Goal: Information Seeking & Learning: Understand process/instructions

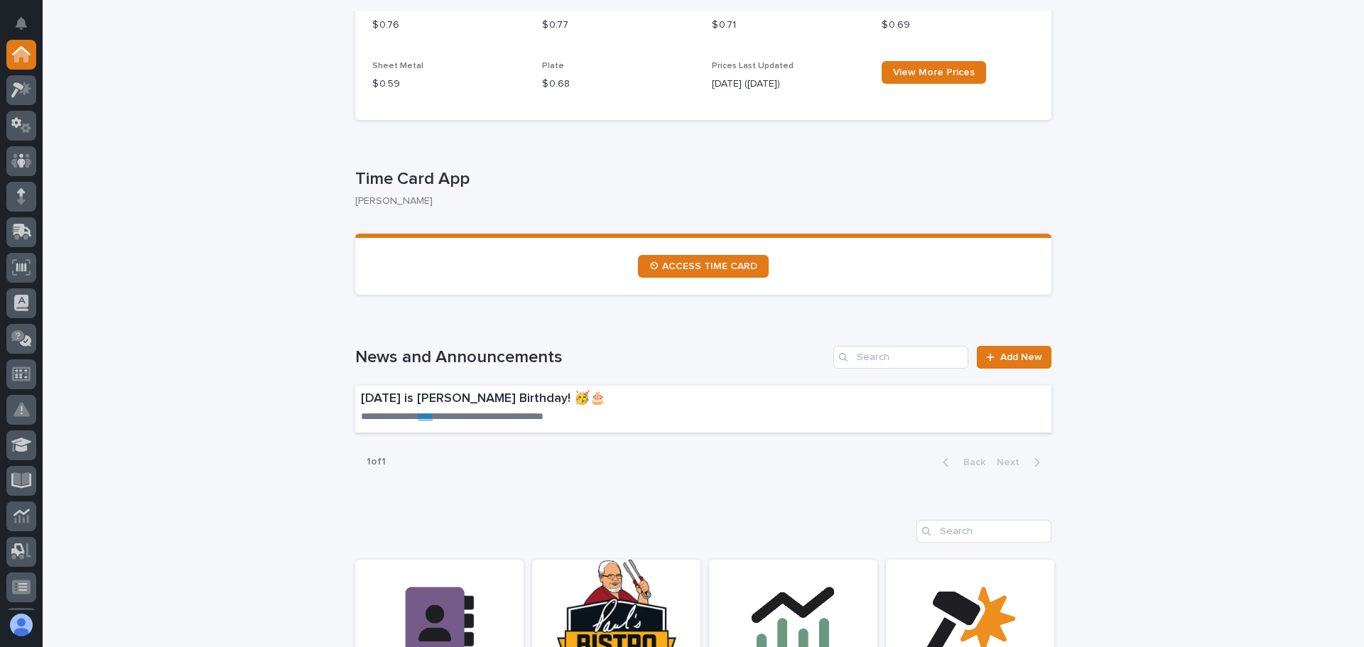
scroll to position [639, 0]
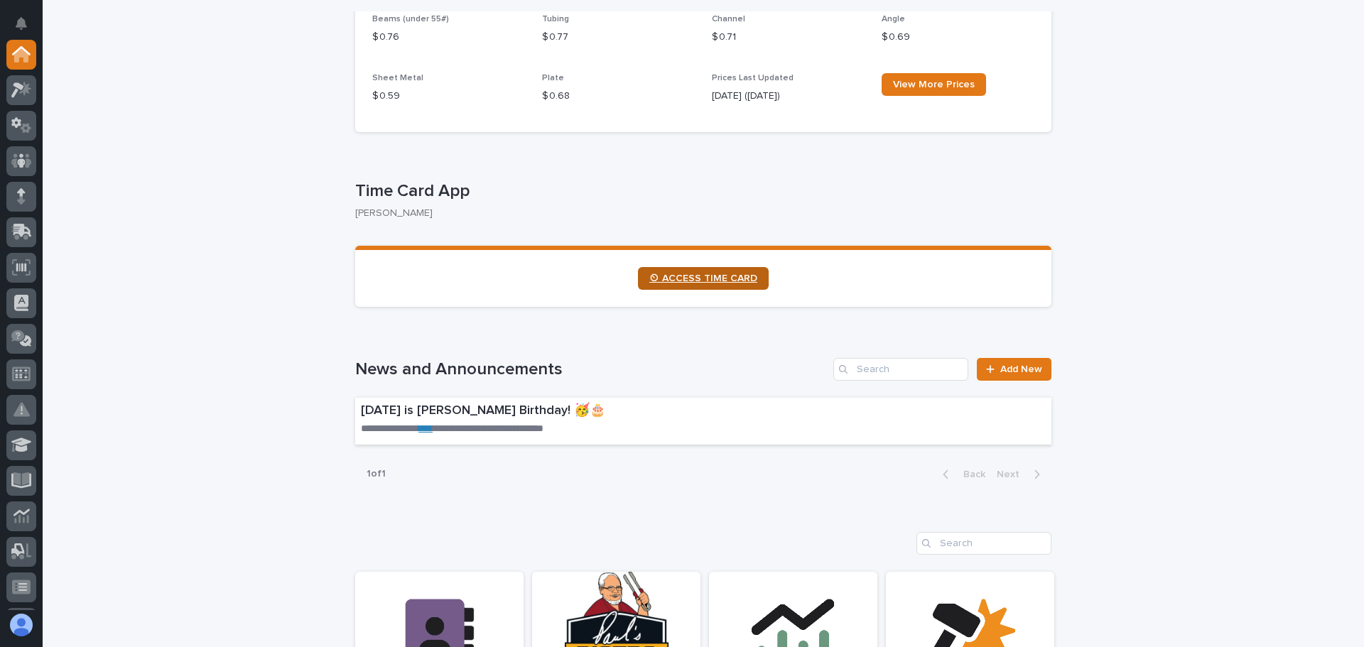
click at [700, 274] on span "⏲ ACCESS TIME CARD" at bounding box center [703, 278] width 108 height 10
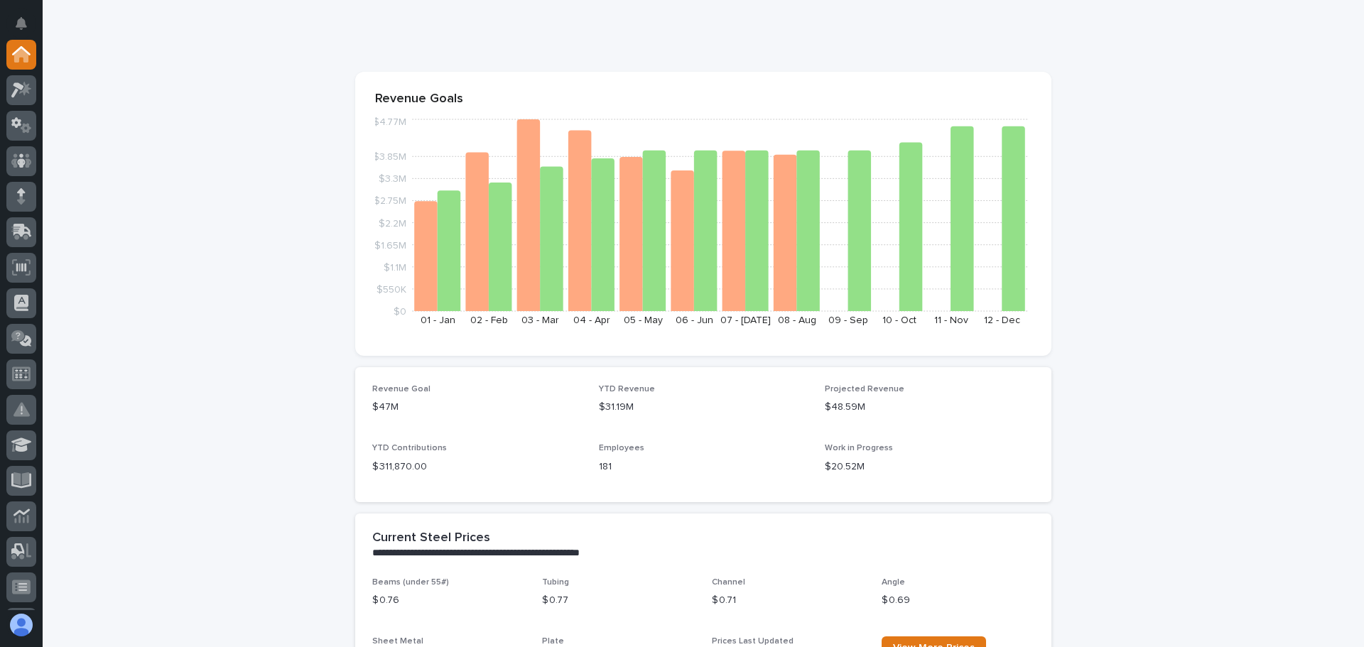
scroll to position [0, 0]
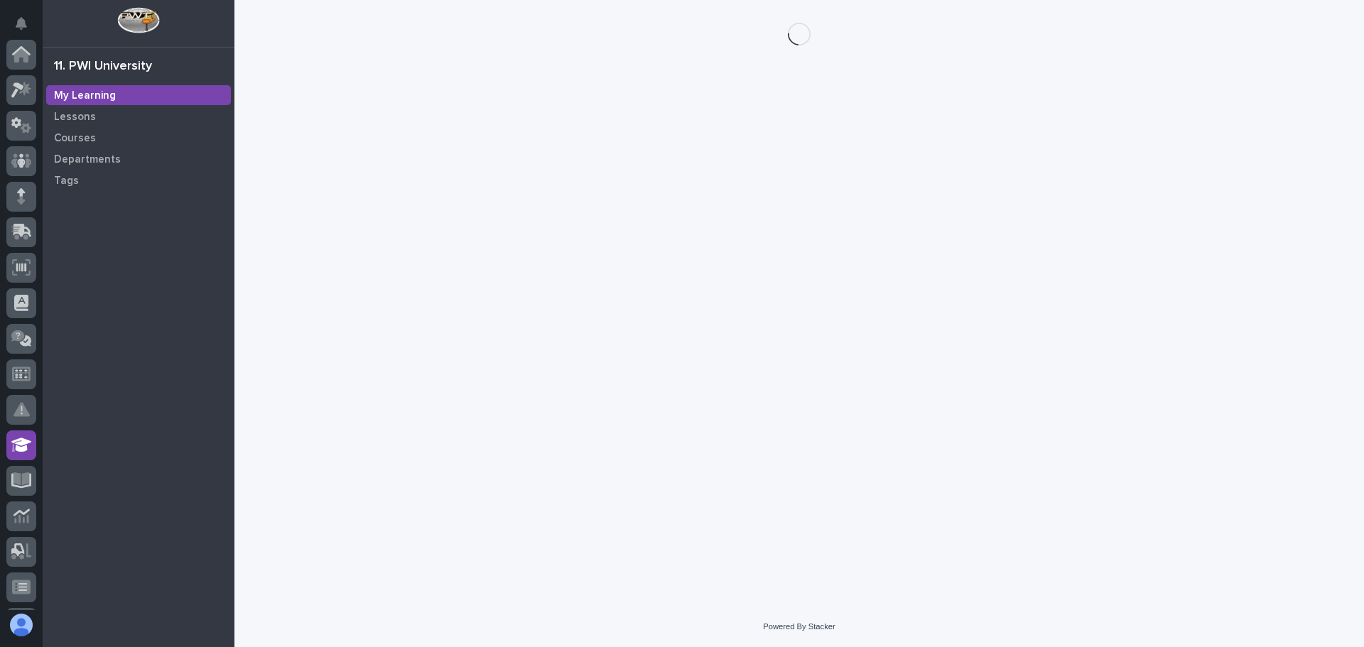
scroll to position [282, 0]
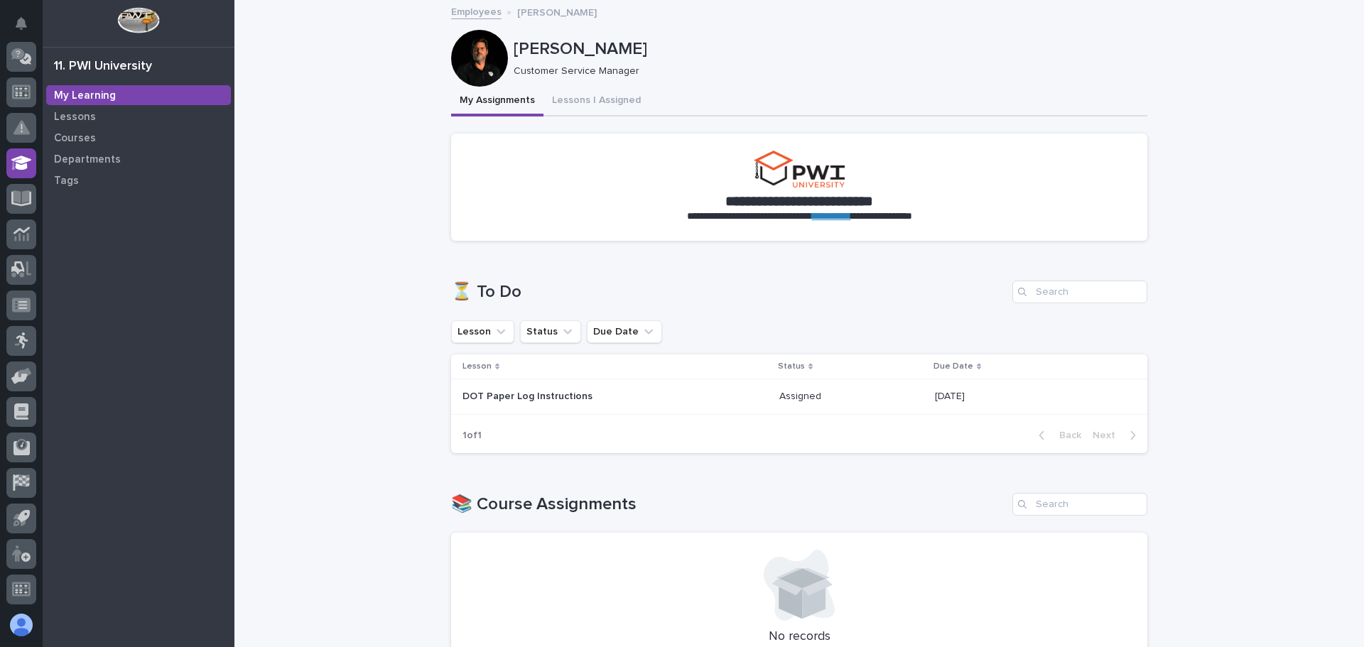
click at [517, 390] on div "DOT Paper Log Instructions" at bounding box center [586, 395] width 249 height 15
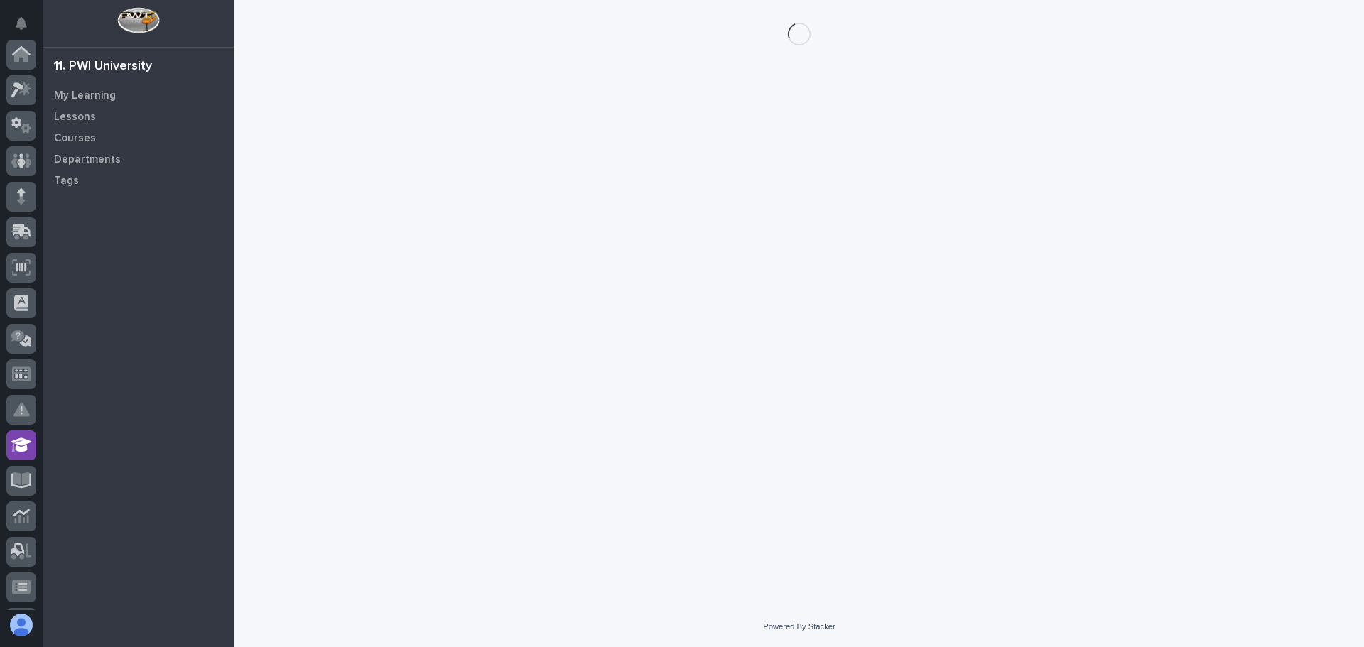
scroll to position [282, 0]
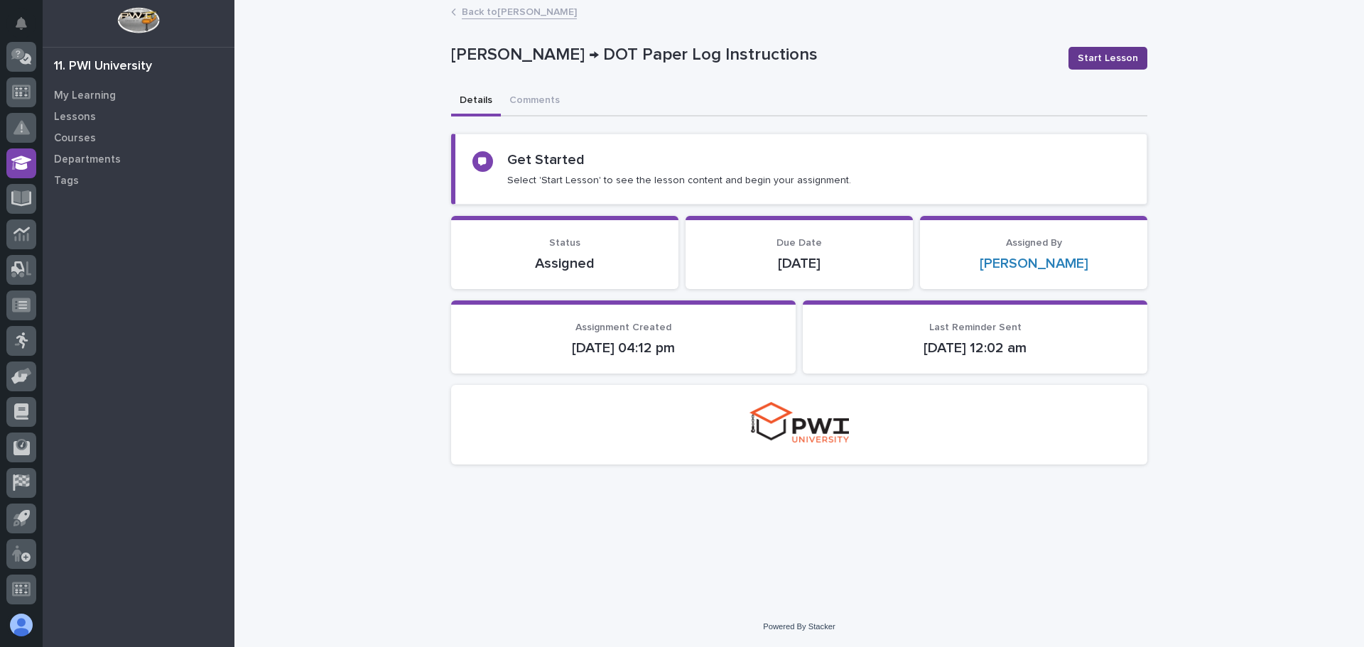
click at [1100, 58] on span "Start Lesson" at bounding box center [1108, 58] width 60 height 14
click at [1105, 57] on span "Start Lesson" at bounding box center [1108, 58] width 60 height 14
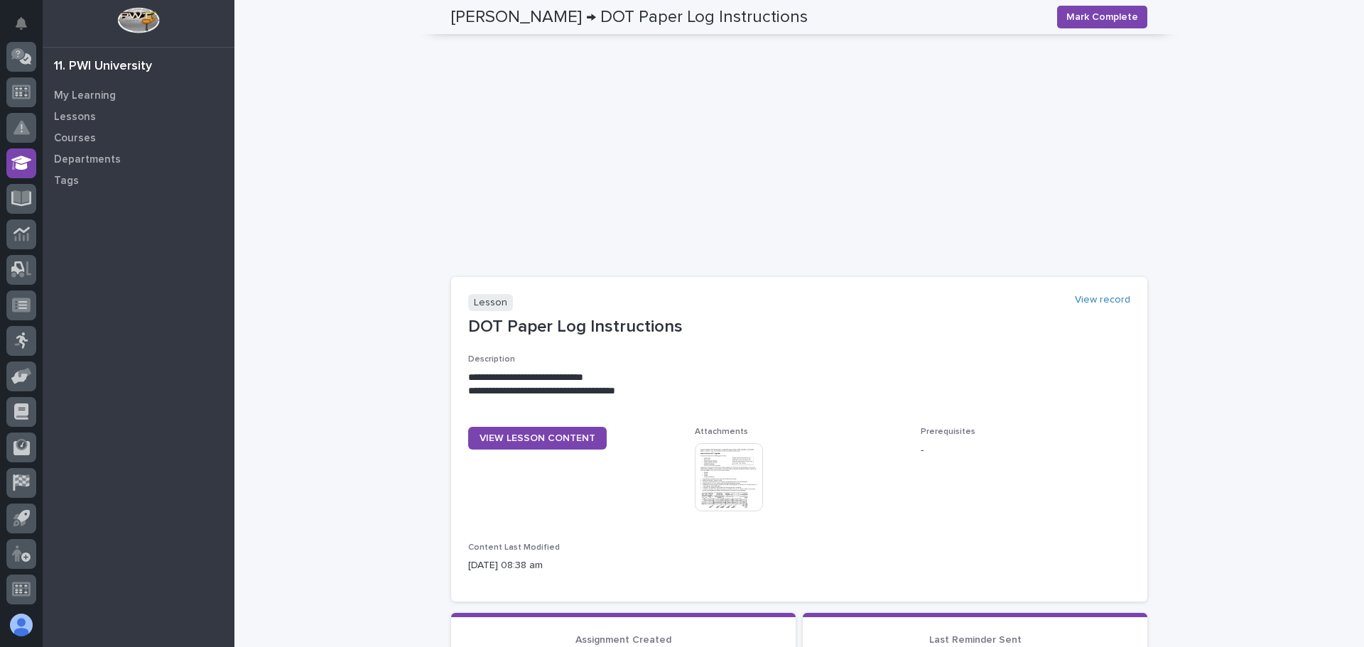
scroll to position [323, 0]
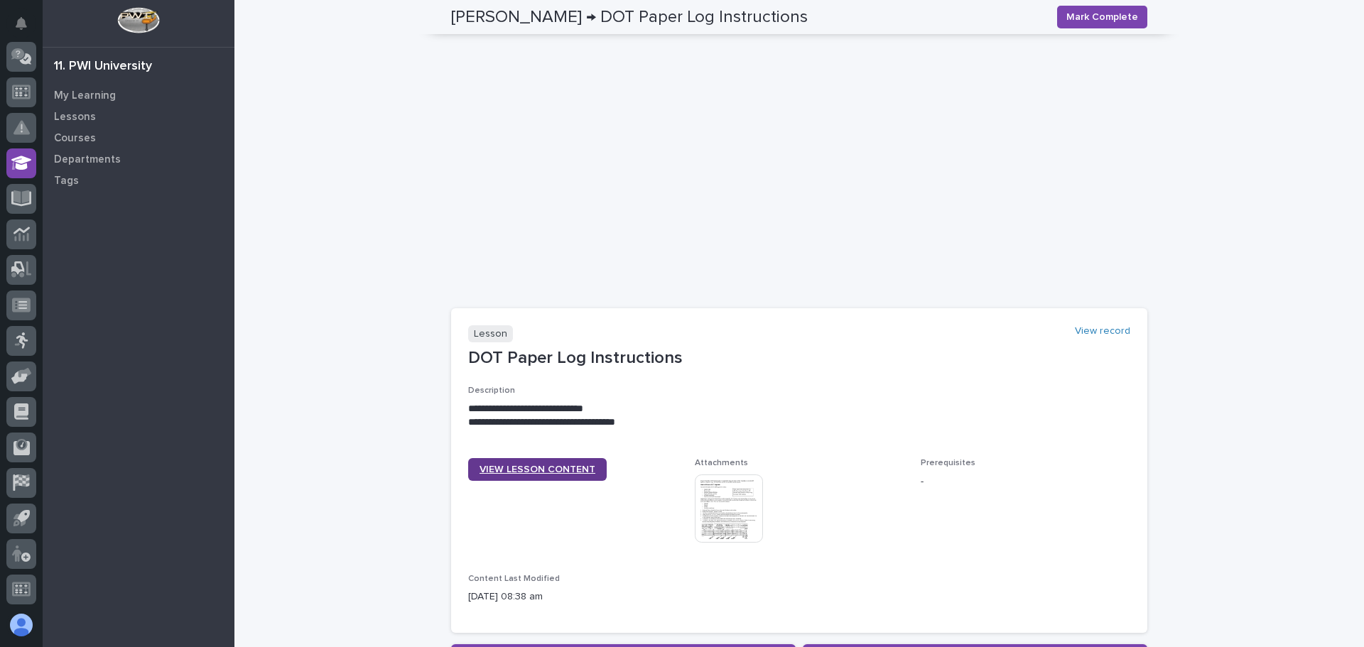
click at [523, 467] on span "VIEW LESSON CONTENT" at bounding box center [538, 470] width 116 height 10
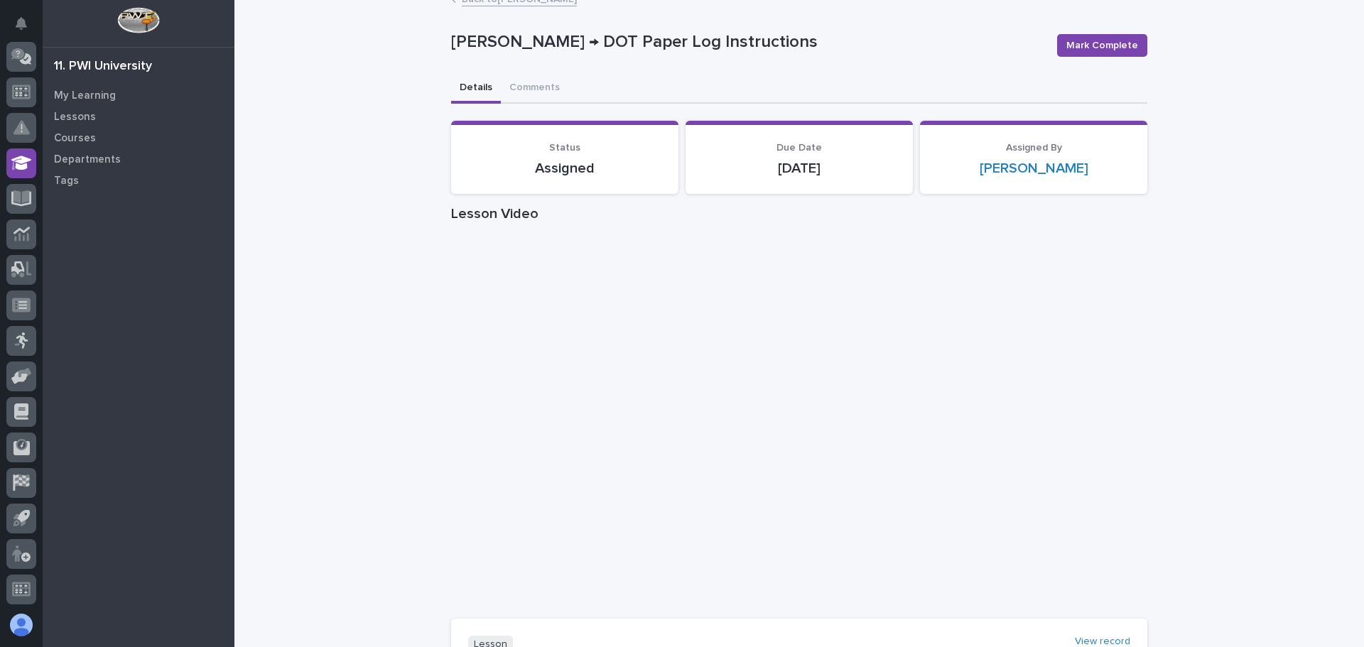
scroll to position [0, 0]
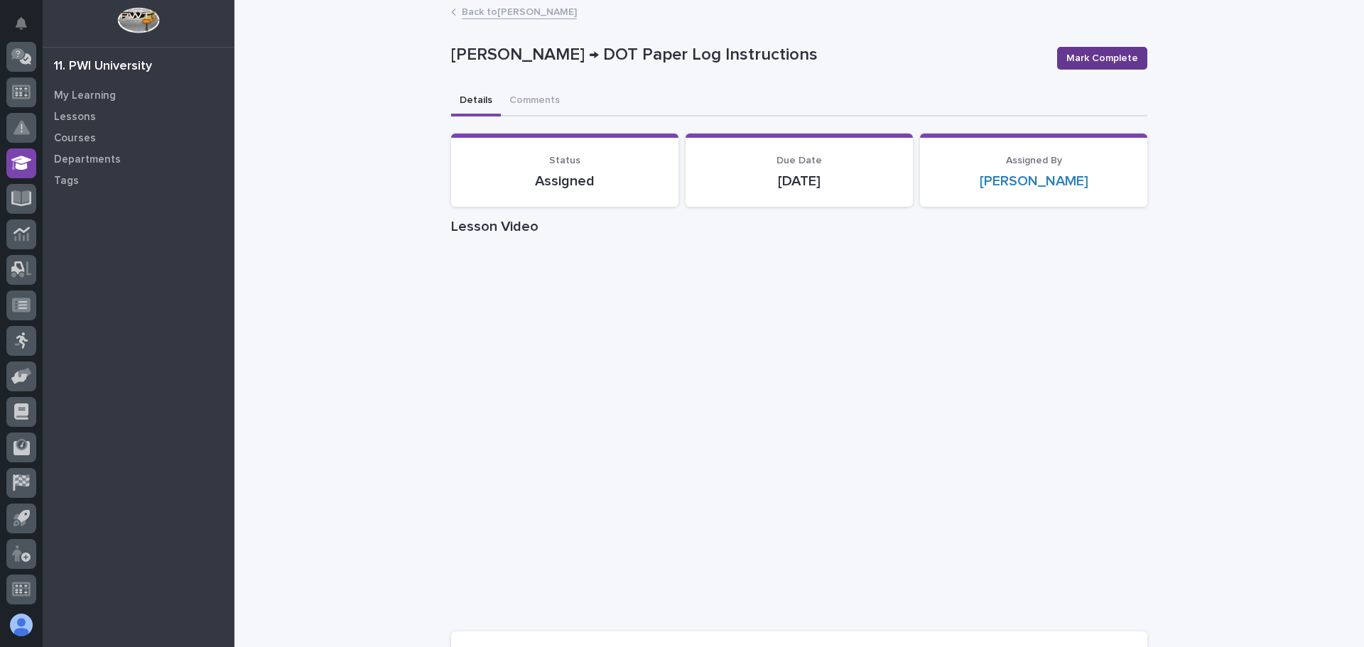
click at [1091, 60] on span "Mark Complete" at bounding box center [1102, 58] width 72 height 14
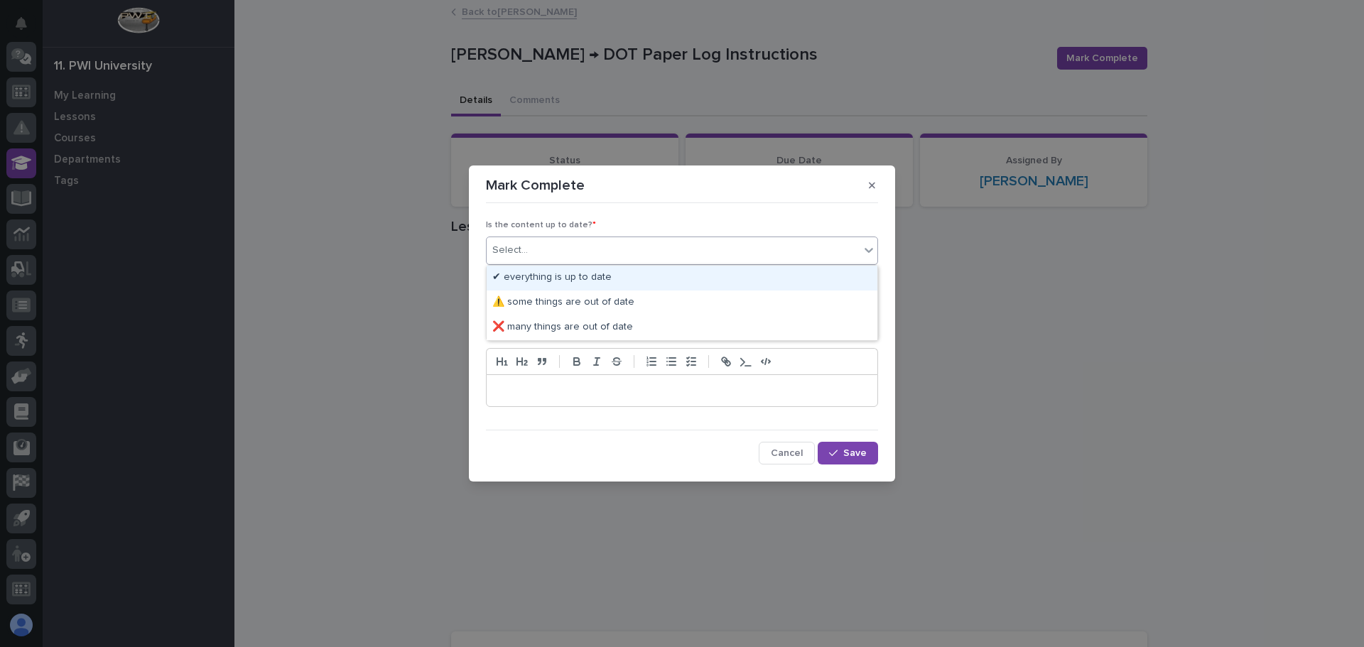
click at [871, 248] on icon at bounding box center [869, 250] width 14 height 14
click at [544, 276] on div "✔ everything is up to date" at bounding box center [682, 278] width 391 height 25
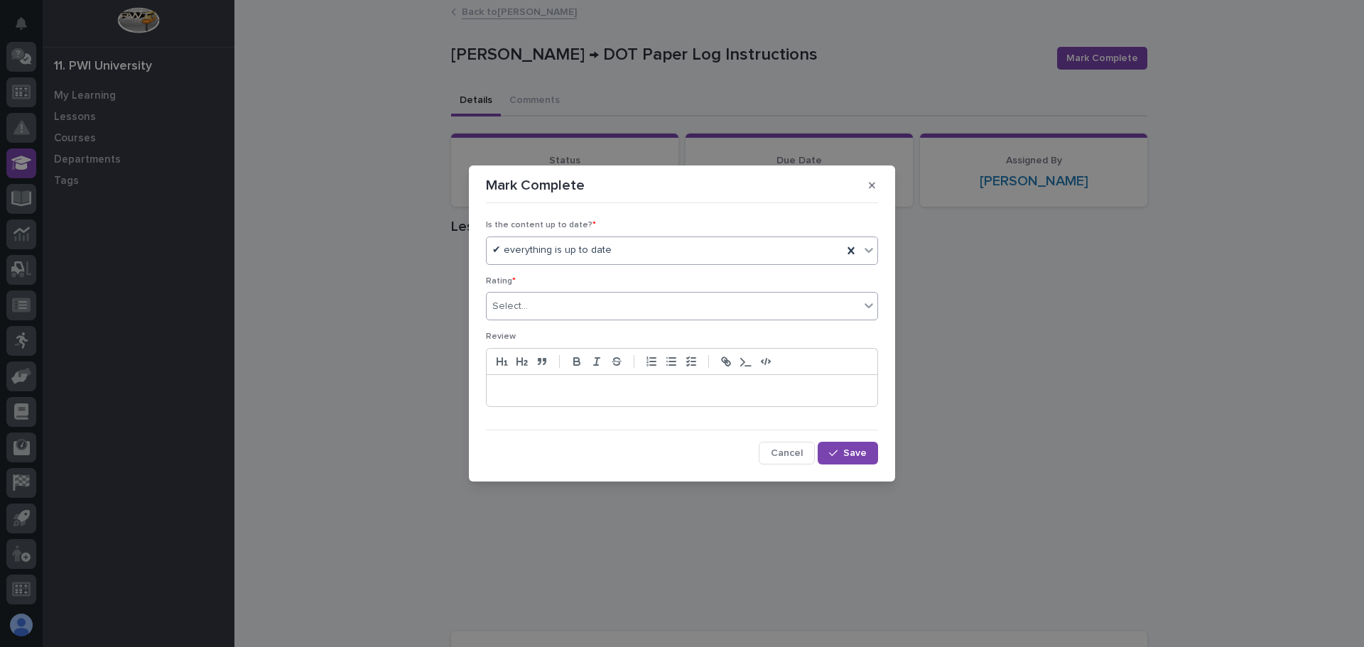
click at [866, 306] on icon at bounding box center [869, 305] width 14 height 14
click at [529, 355] on div "⭐⭐⭐⭐" at bounding box center [682, 358] width 391 height 25
click at [830, 455] on icon "button" at bounding box center [833, 453] width 9 height 10
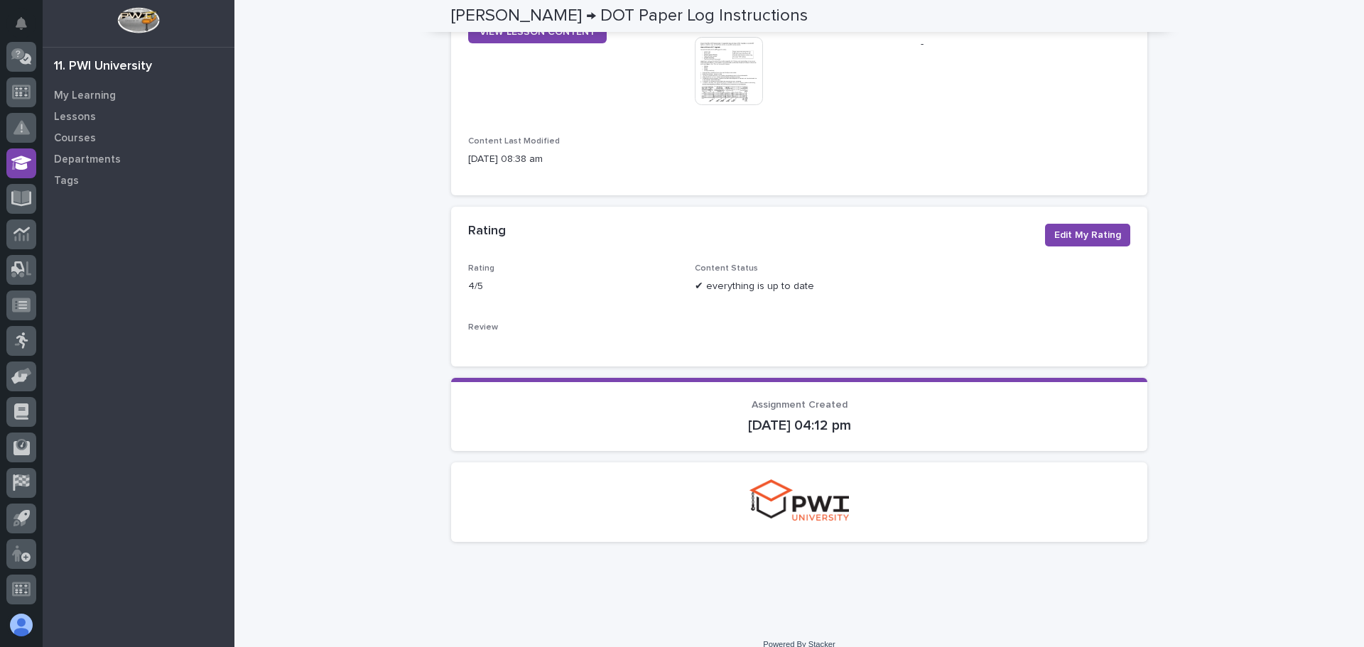
scroll to position [779, 0]
